Goal: Register for event/course

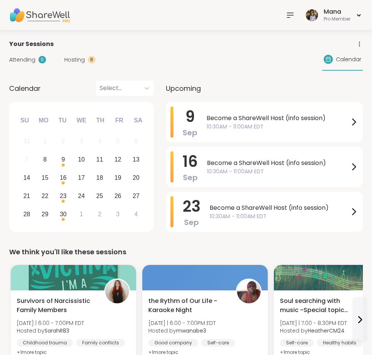
click at [292, 13] on icon at bounding box center [290, 15] width 6 height 5
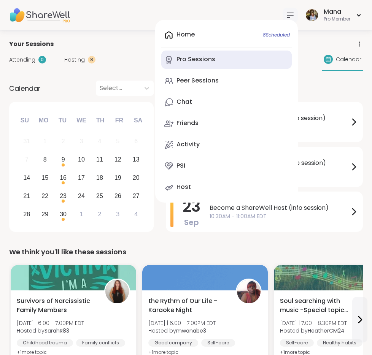
click at [200, 66] on link "Pro Sessions" at bounding box center [226, 60] width 130 height 18
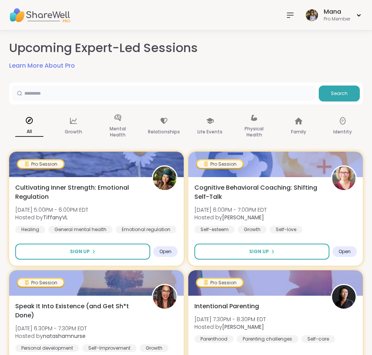
click at [167, 96] on input "text" at bounding box center [164, 93] width 304 height 15
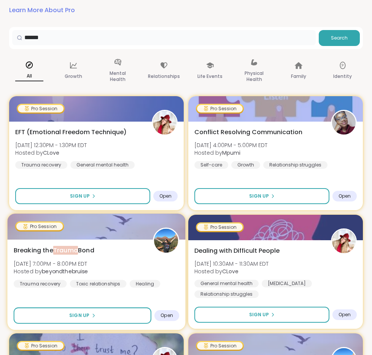
scroll to position [57, 0]
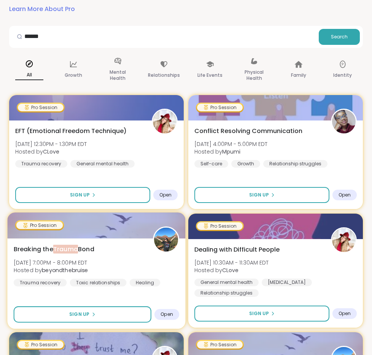
click at [142, 261] on div "Breaking the Trauma Bond [DATE] 7:00PM - 8:00PM EDT Hosted by beyondthebruise T…" at bounding box center [97, 266] width 166 height 42
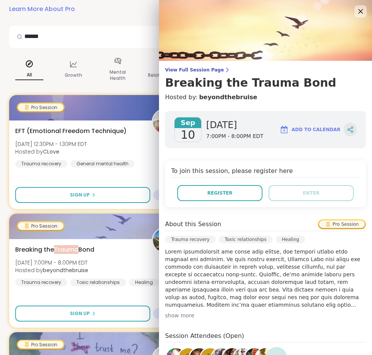
click at [352, 129] on icon at bounding box center [350, 129] width 7 height 7
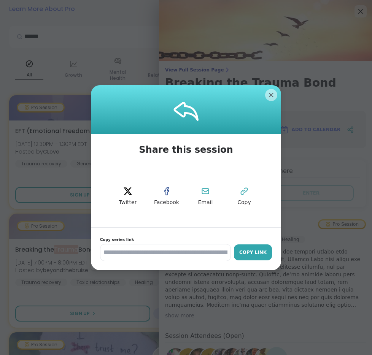
click at [249, 248] on button "Copy Link" at bounding box center [253, 253] width 38 height 16
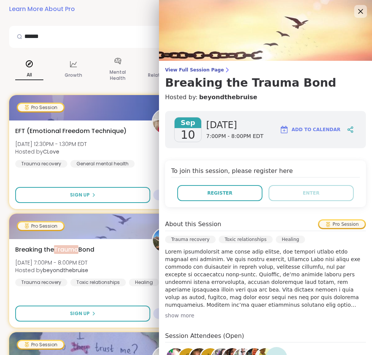
click at [362, 14] on icon at bounding box center [361, 11] width 10 height 10
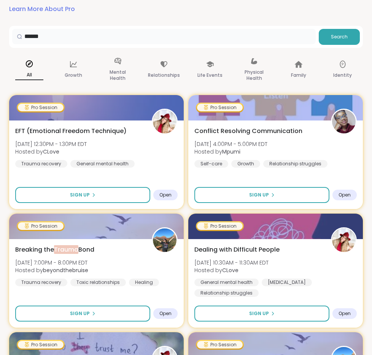
click at [240, 35] on input "******" at bounding box center [164, 36] width 304 height 15
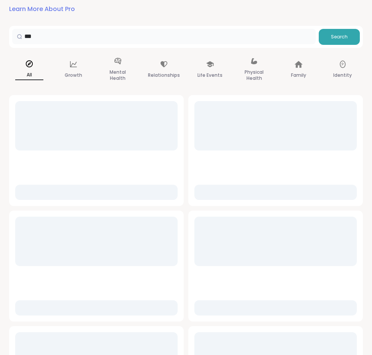
scroll to position [8, 0]
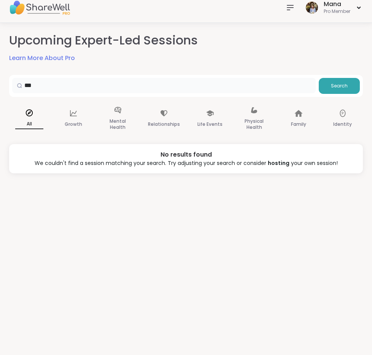
click at [209, 84] on input "***" at bounding box center [164, 85] width 304 height 15
type input "***"
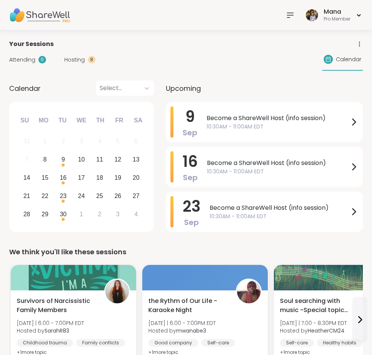
click at [297, 15] on div at bounding box center [290, 15] width 15 height 15
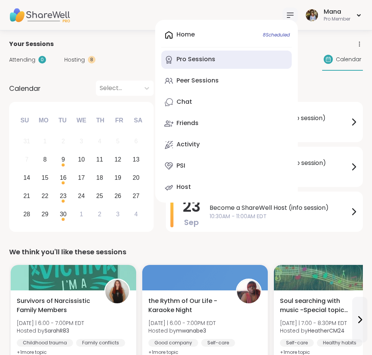
click at [205, 65] on link "Pro Sessions" at bounding box center [226, 60] width 130 height 18
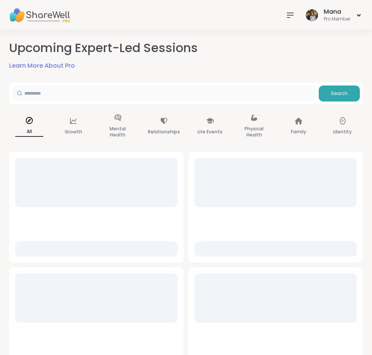
click at [144, 92] on input "text" at bounding box center [164, 93] width 304 height 15
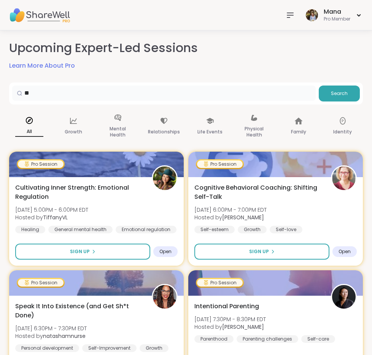
type input "*"
type input "*****"
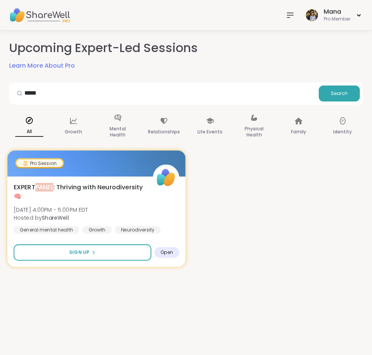
click at [121, 186] on span "EXPERT PANEL : Thriving with Neurodiversity 🧠" at bounding box center [79, 192] width 131 height 19
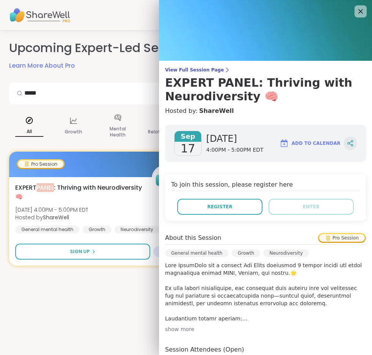
click at [351, 146] on icon at bounding box center [350, 143] width 7 height 7
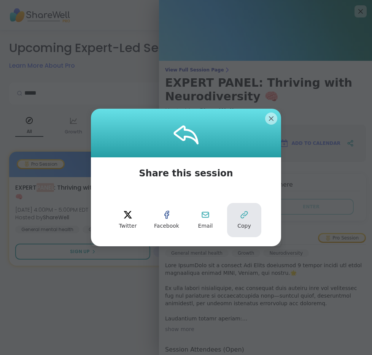
click at [242, 222] on button "Copy" at bounding box center [244, 220] width 34 height 34
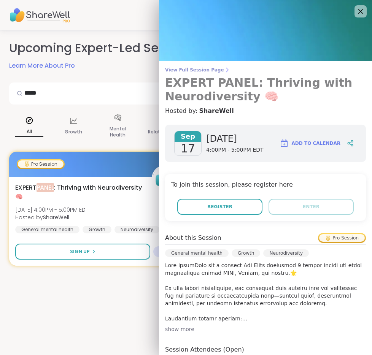
click at [187, 72] on span "View Full Session Page" at bounding box center [265, 70] width 201 height 6
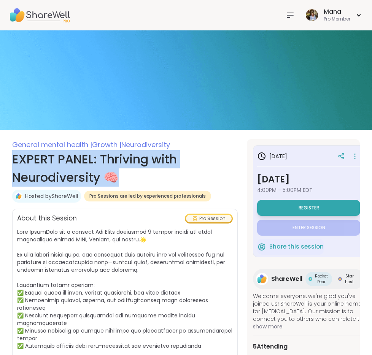
copy h1 "EXPERT PANEL: Thriving with Neurodiversity 🧠"
drag, startPoint x: 130, startPoint y: 178, endPoint x: 12, endPoint y: 158, distance: 120.0
click at [12, 158] on h1 "EXPERT PANEL: Thriving with Neurodiversity 🧠" at bounding box center [125, 168] width 226 height 37
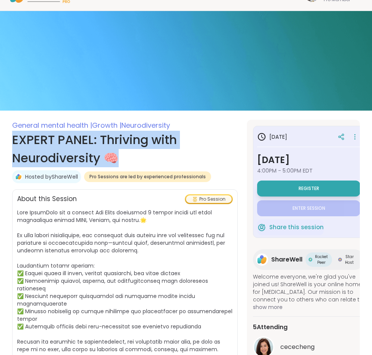
scroll to position [20, 0]
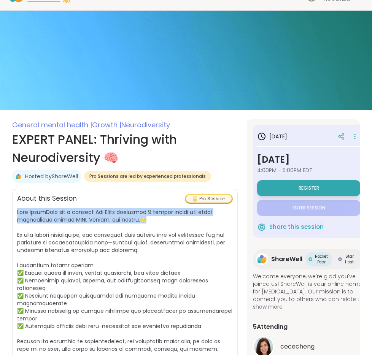
drag, startPoint x: 159, startPoint y: 220, endPoint x: 13, endPoint y: 210, distance: 146.8
copy span "Join ShareWell for a special Pro Panel featuring 3 expert voices and lived expe…"
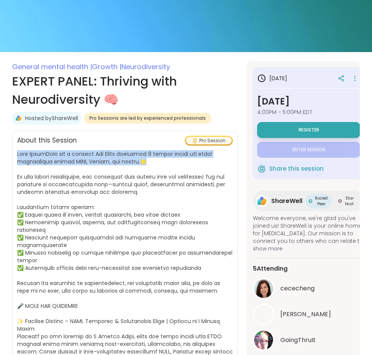
scroll to position [80, 0]
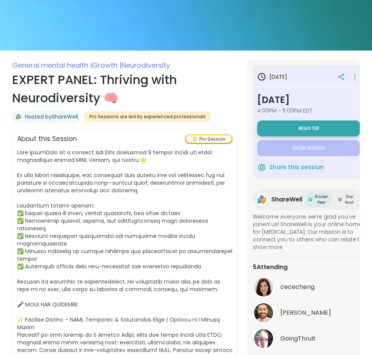
click at [40, 135] on h2 "About this Session" at bounding box center [47, 139] width 60 height 10
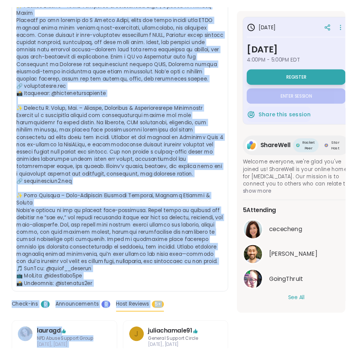
scroll to position [403, 0]
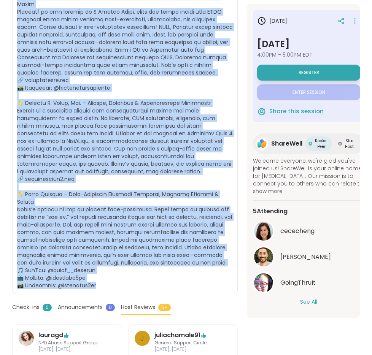
copy span "Join ShareWell for a special Pro Panel featuring 3 expert voices and lived expe…"
drag, startPoint x: 17, startPoint y: 152, endPoint x: 136, endPoint y: 265, distance: 164.2
click at [136, 265] on span at bounding box center [125, 57] width 216 height 464
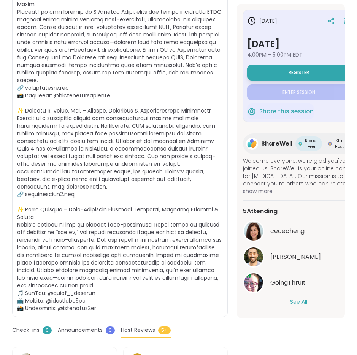
click at [82, 116] on span at bounding box center [119, 68] width 205 height 487
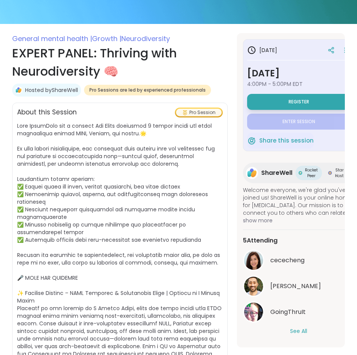
scroll to position [104, 0]
